Goal: Information Seeking & Learning: Learn about a topic

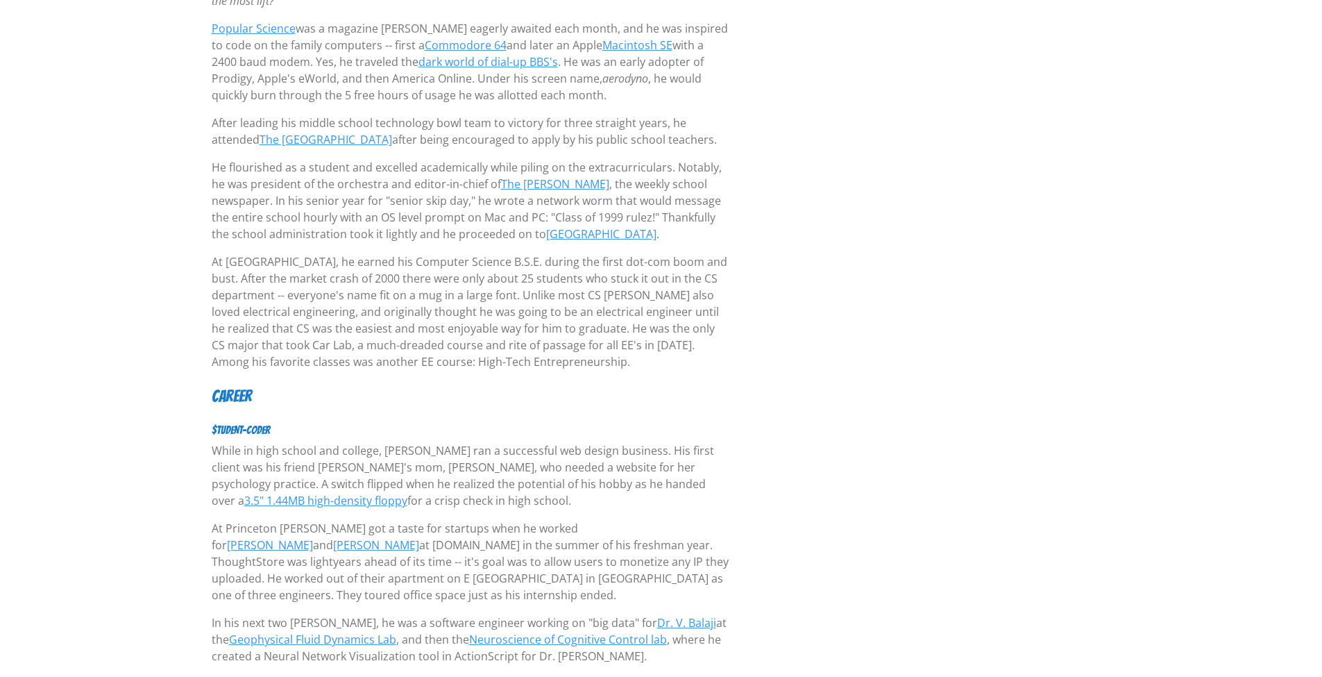
scroll to position [301, 0]
drag, startPoint x: 212, startPoint y: 330, endPoint x: 250, endPoint y: 329, distance: 38.2
click at [250, 329] on p "At [GEOGRAPHIC_DATA], he earned his Computer Science B.S.E. during the first do…" at bounding box center [471, 311] width 518 height 117
copy p "Car Lab"
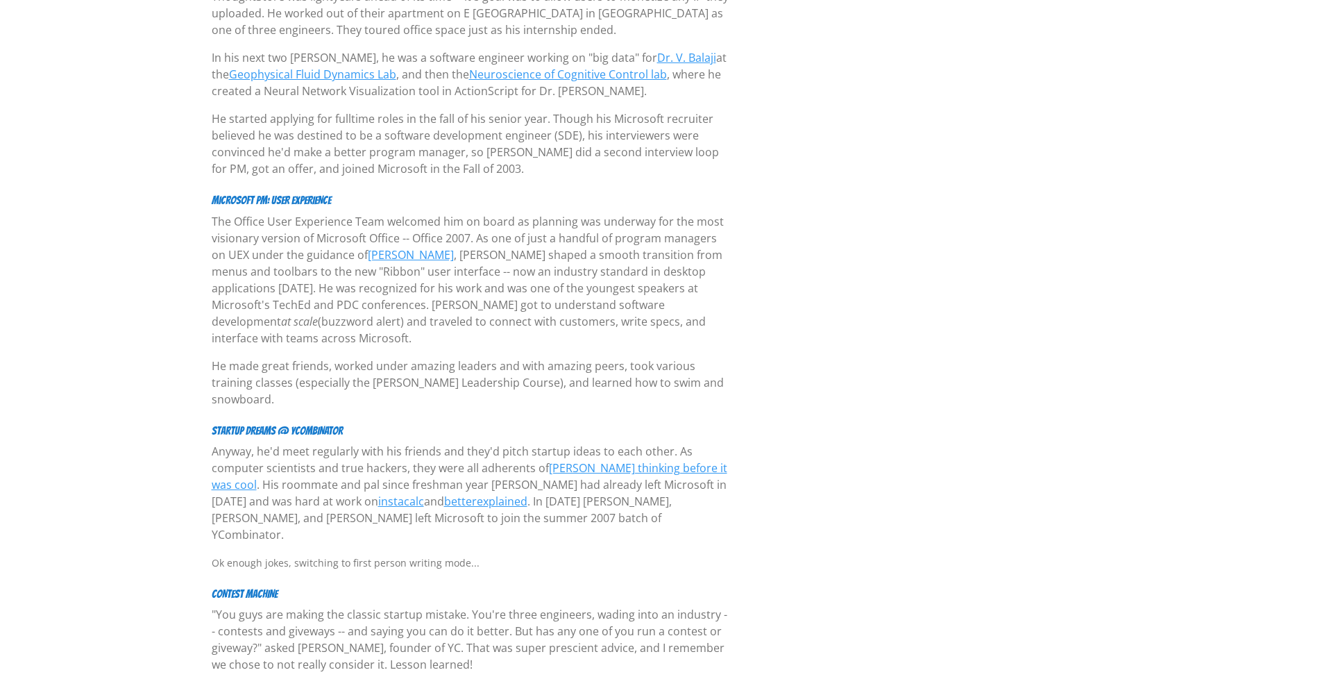
scroll to position [930, 0]
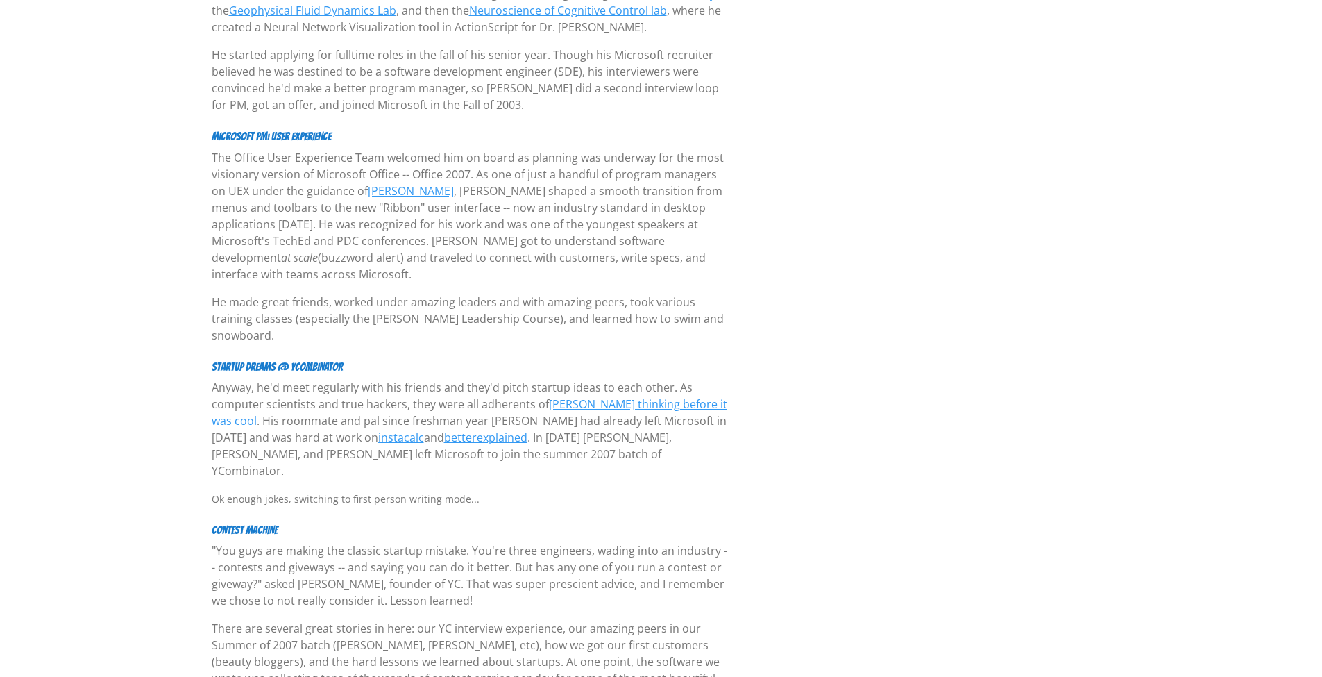
click at [571, 294] on p "He made great friends, worked under amazing leaders and with amazing peers, too…" at bounding box center [471, 319] width 518 height 50
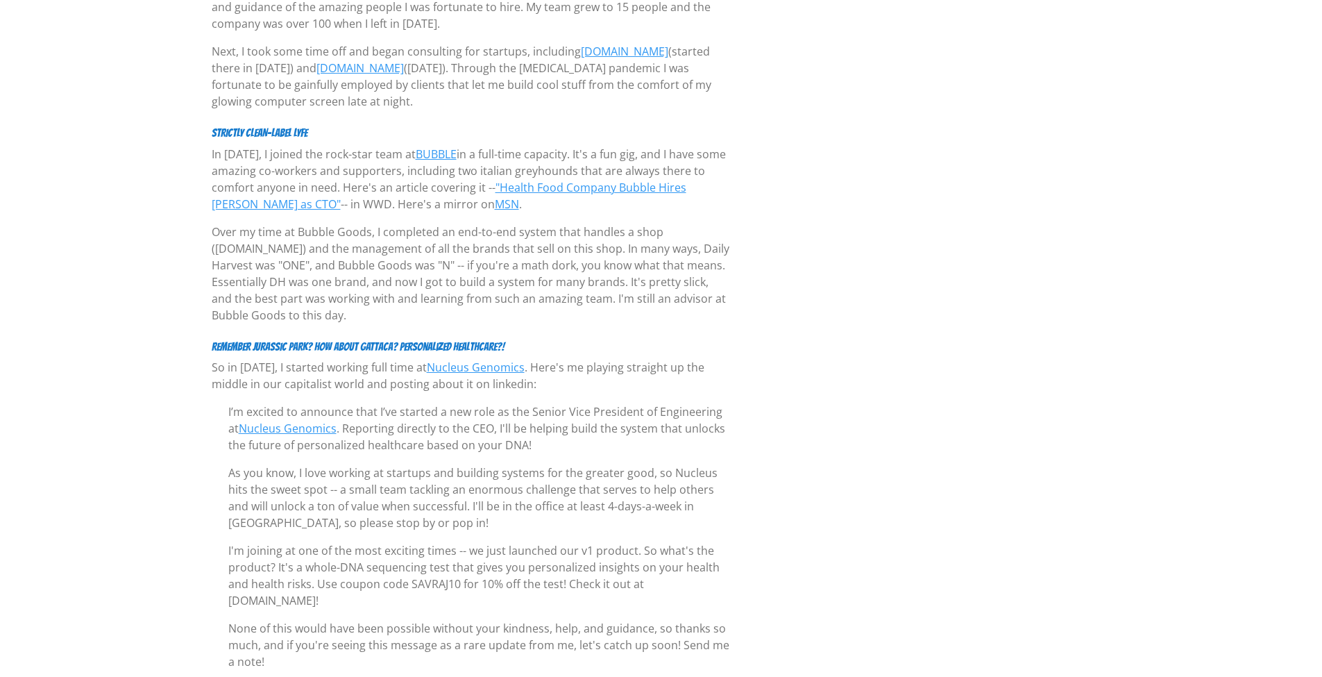
scroll to position [2430, 0]
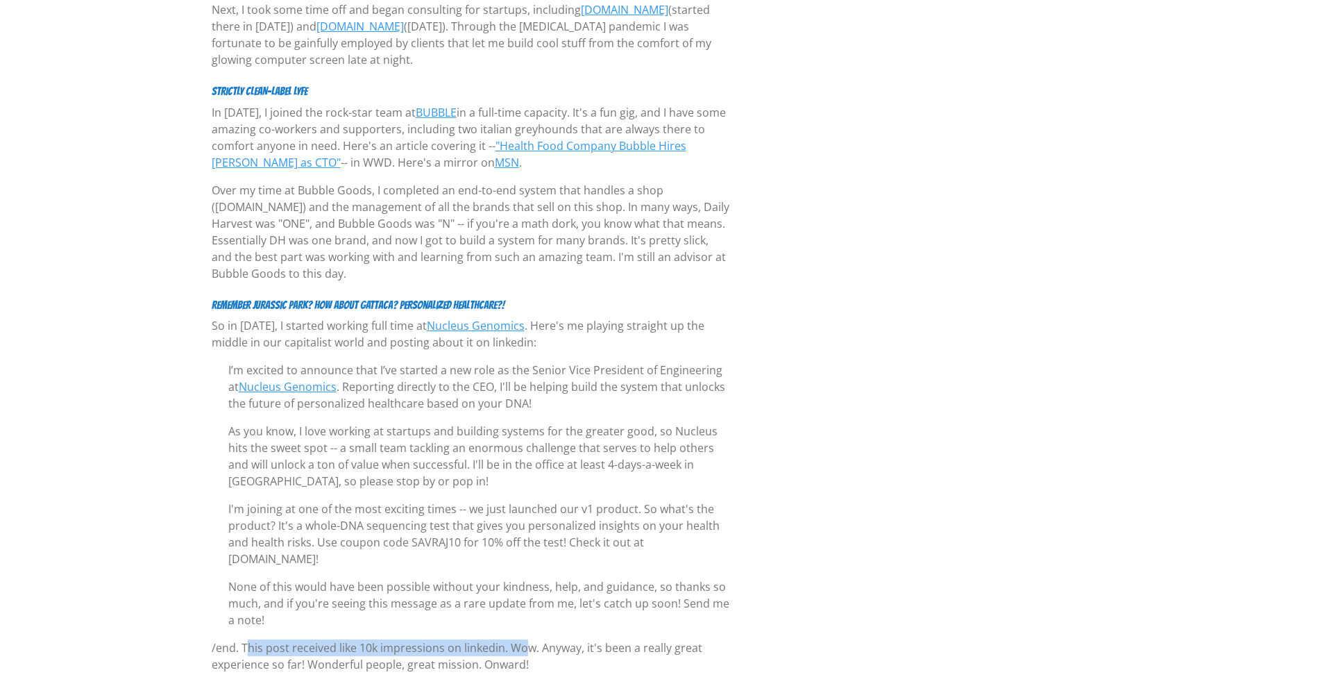
drag, startPoint x: 437, startPoint y: 554, endPoint x: 306, endPoint y: 549, distance: 131.3
click at [229, 639] on p "/end. This post received like 10k impressions on linkedin. Wow. Anyway, it's be…" at bounding box center [471, 655] width 518 height 33
drag, startPoint x: 520, startPoint y: 590, endPoint x: 620, endPoint y: 595, distance: 100.1
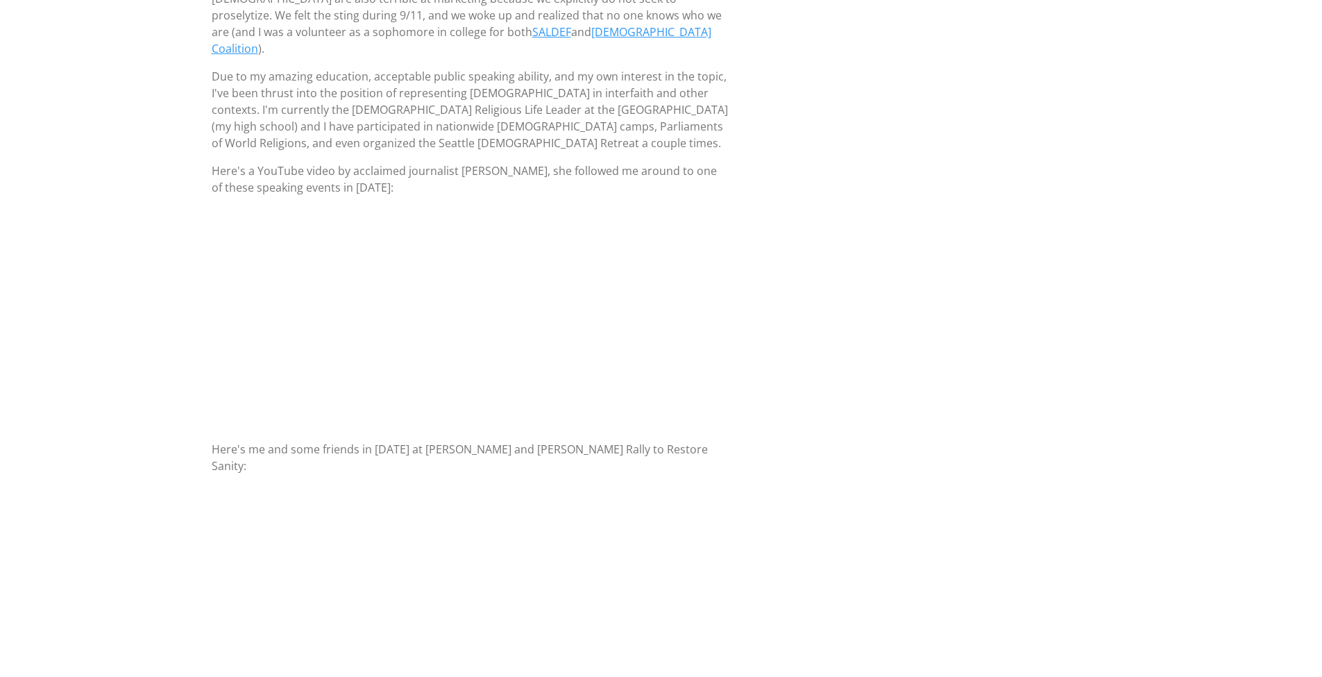
scroll to position [694, 0]
